Goal: Task Accomplishment & Management: Use online tool/utility

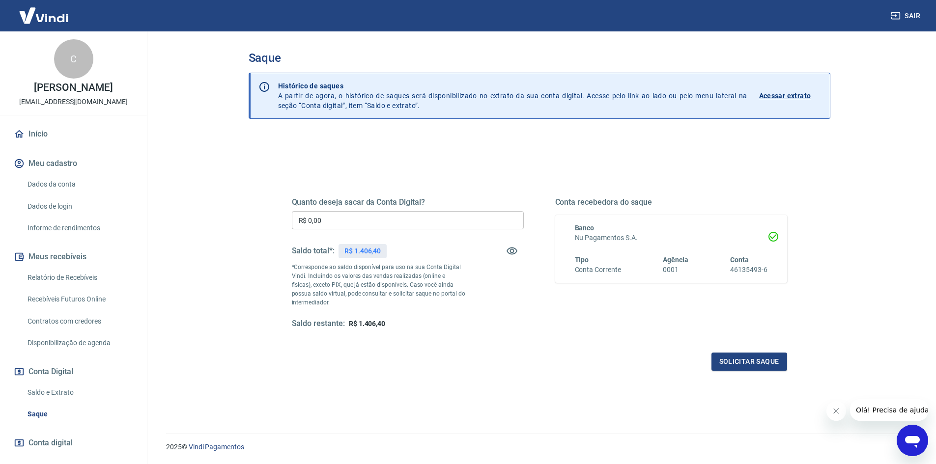
click at [349, 223] on input "R$ 0,00" at bounding box center [408, 220] width 232 height 18
type input "R$ 1.406,40"
click at [752, 363] on button "Solicitar saque" at bounding box center [750, 362] width 76 height 18
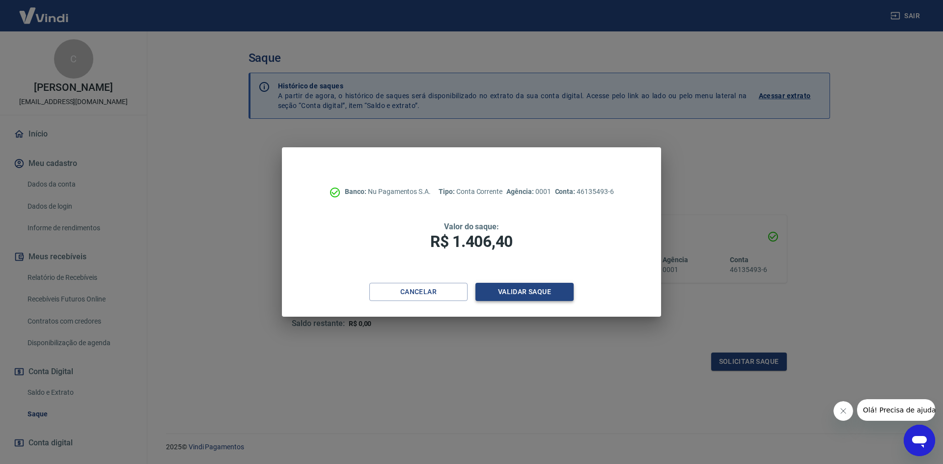
click at [567, 291] on button "Validar saque" at bounding box center [525, 292] width 98 height 18
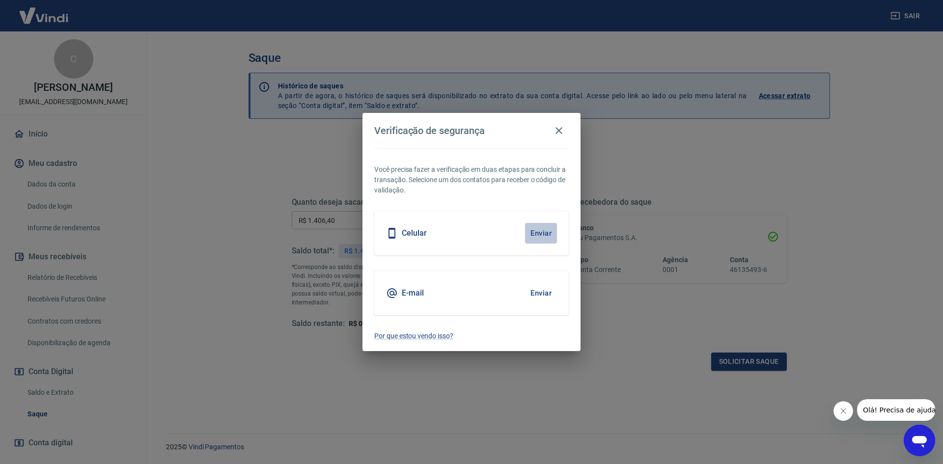
click at [542, 232] on button "Enviar" at bounding box center [541, 233] width 32 height 21
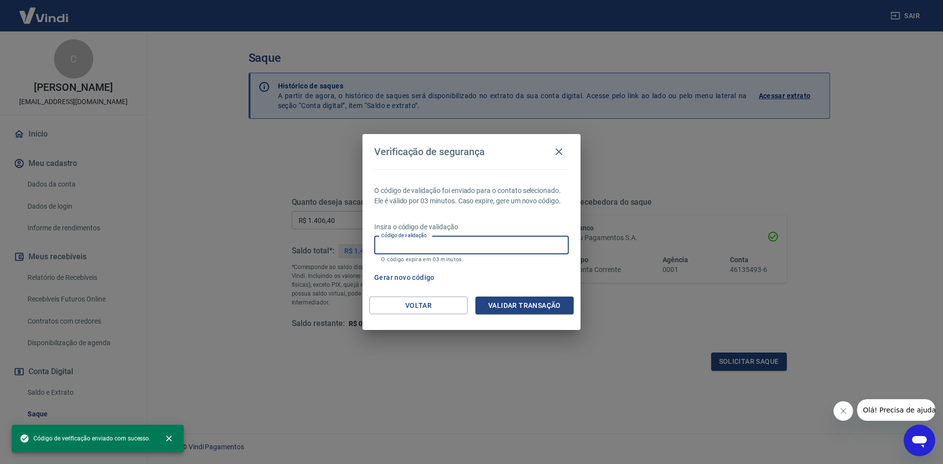
click at [536, 248] on input "Código de validação" at bounding box center [471, 245] width 195 height 18
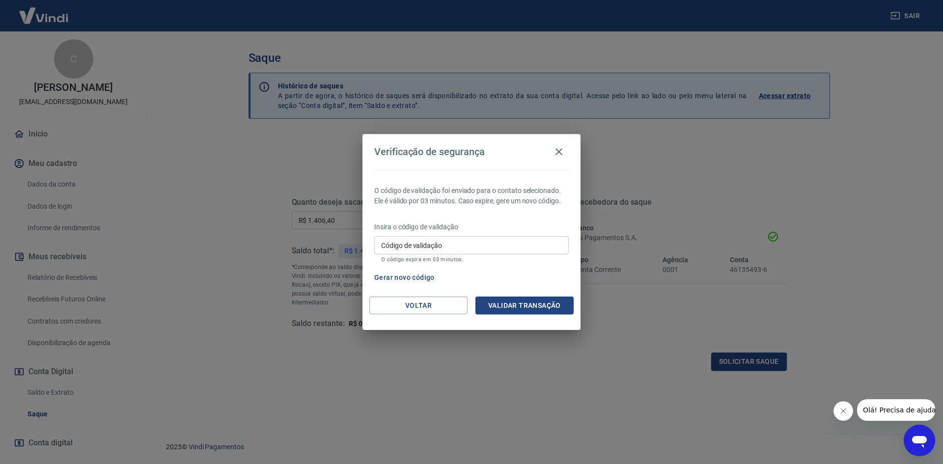
click at [723, 183] on div "Verificação de segurança O código de validação foi enviado para o contato selec…" at bounding box center [471, 232] width 943 height 464
click at [411, 275] on button "Gerar novo código" at bounding box center [404, 278] width 68 height 18
click at [434, 304] on button "Voltar" at bounding box center [419, 306] width 98 height 18
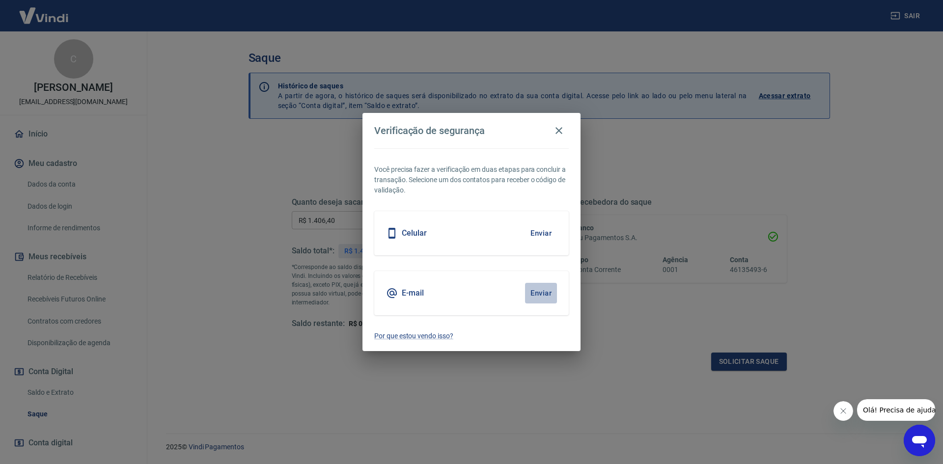
click at [543, 290] on button "Enviar" at bounding box center [541, 293] width 32 height 21
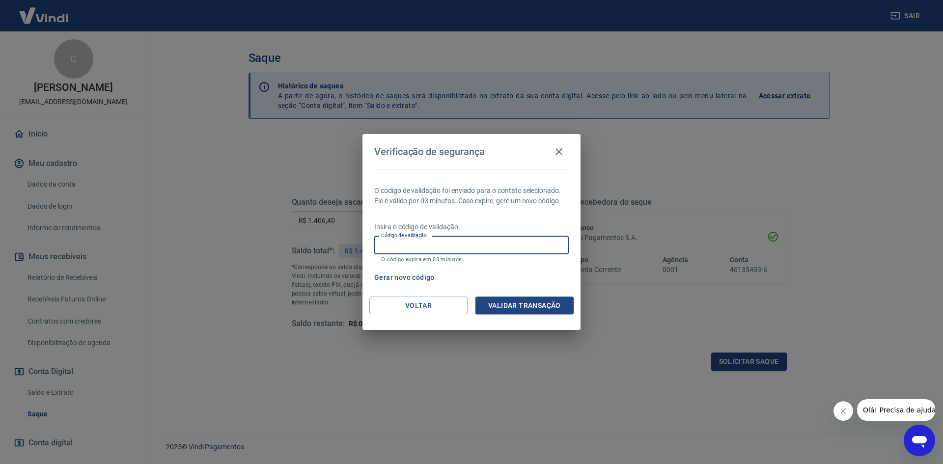
click at [491, 246] on input "Código de validação" at bounding box center [471, 245] width 195 height 18
type input "857355"
click at [518, 304] on button "Validar transação" at bounding box center [525, 306] width 98 height 18
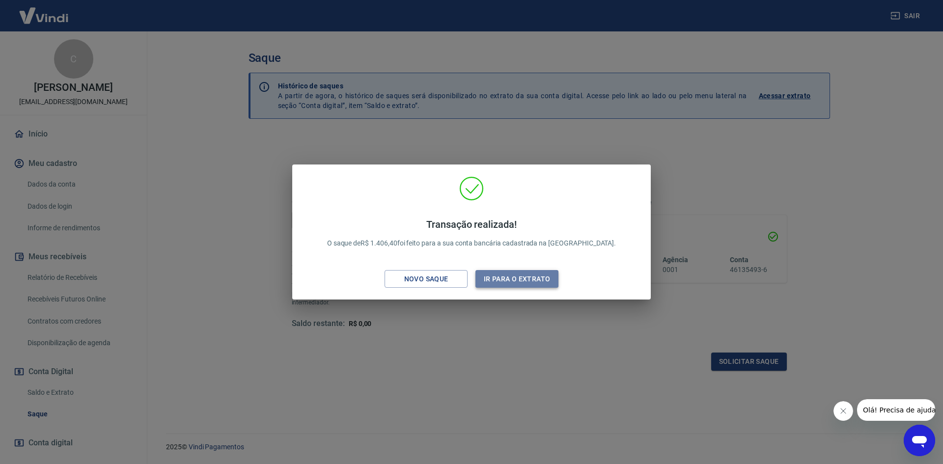
click at [533, 280] on button "Ir para o extrato" at bounding box center [517, 279] width 83 height 18
